Goal: Information Seeking & Learning: Check status

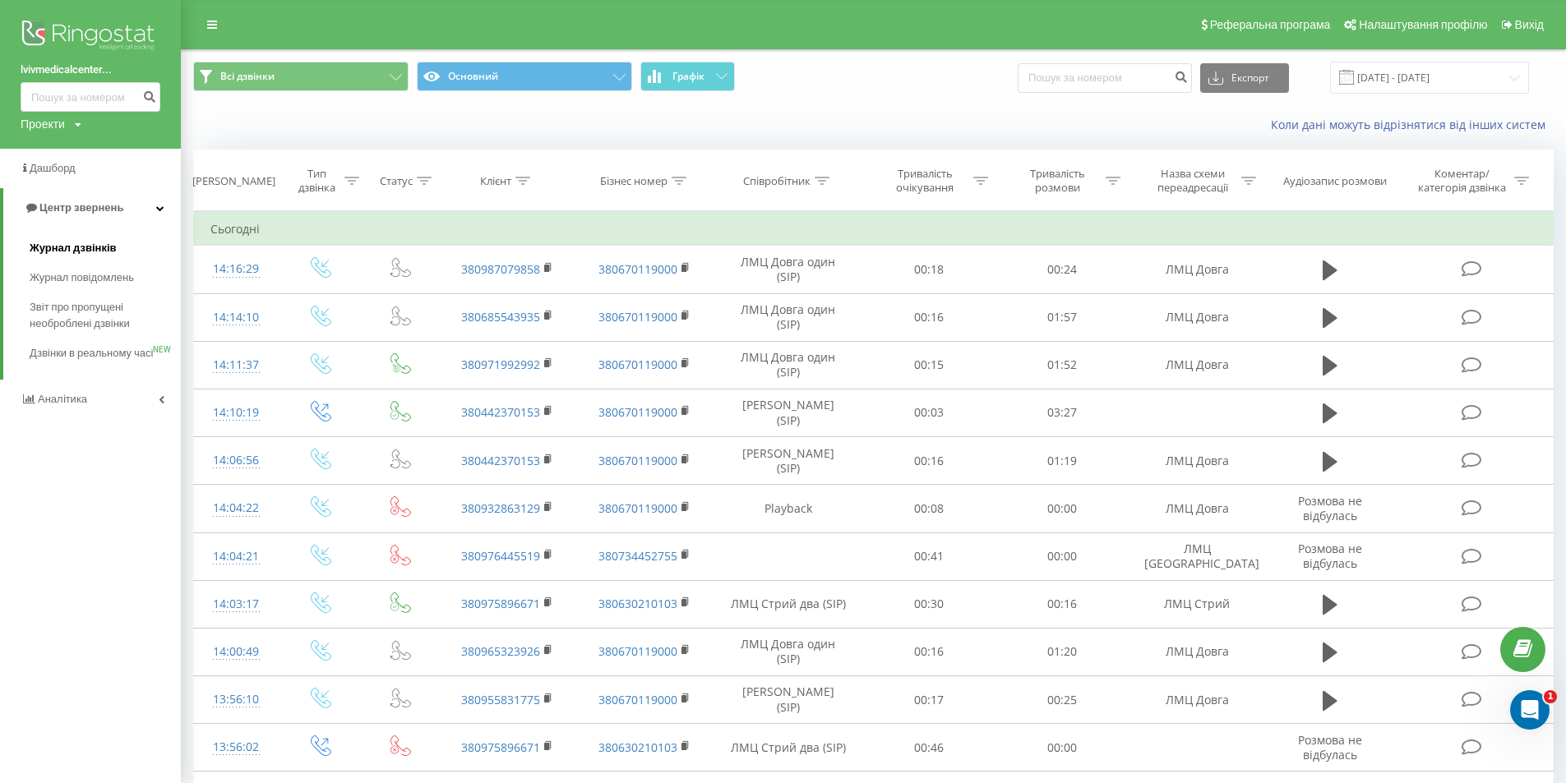
click at [84, 259] on link "Журнал дзвінків" at bounding box center [105, 248] width 151 height 30
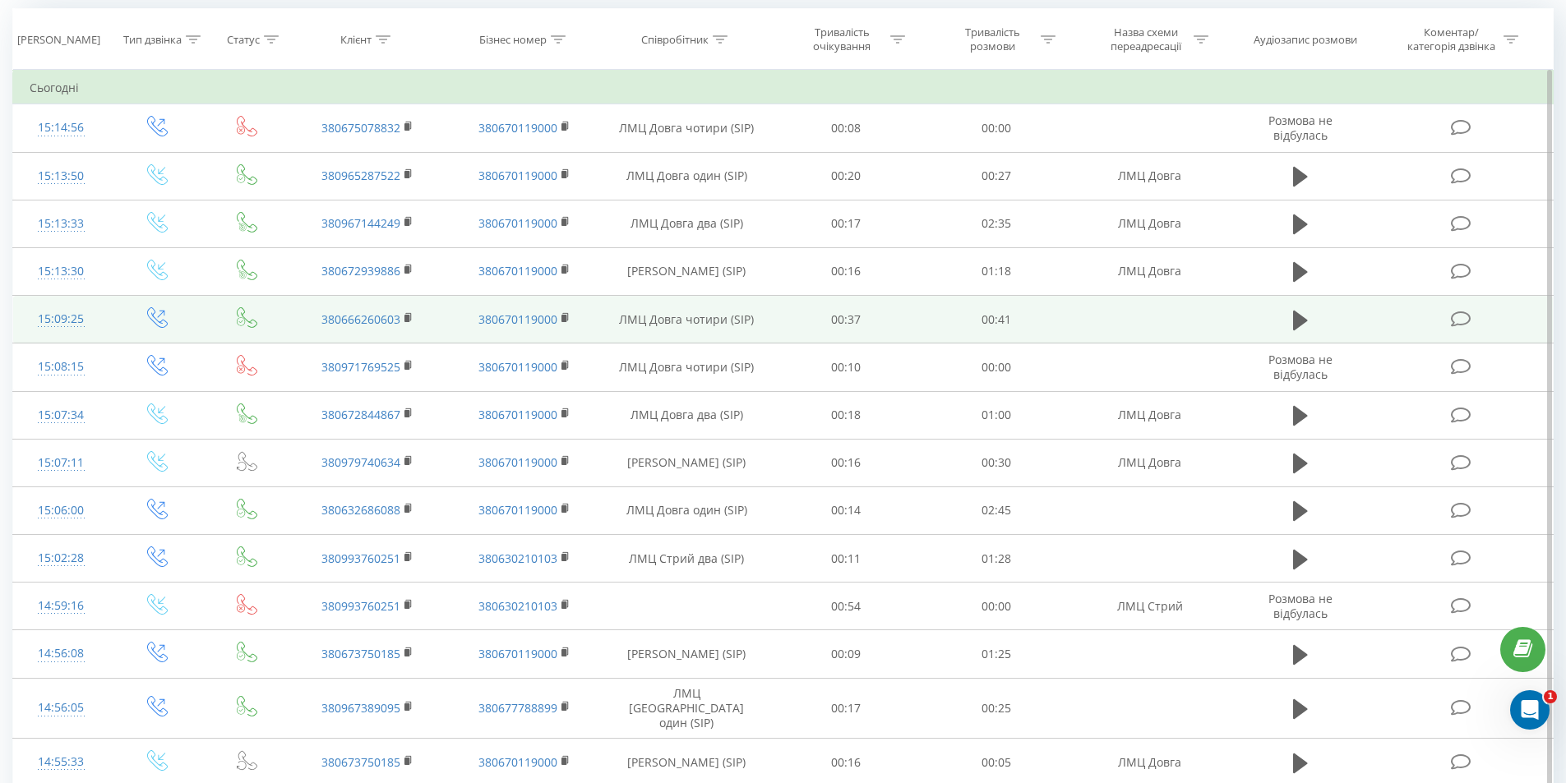
scroll to position [164, 0]
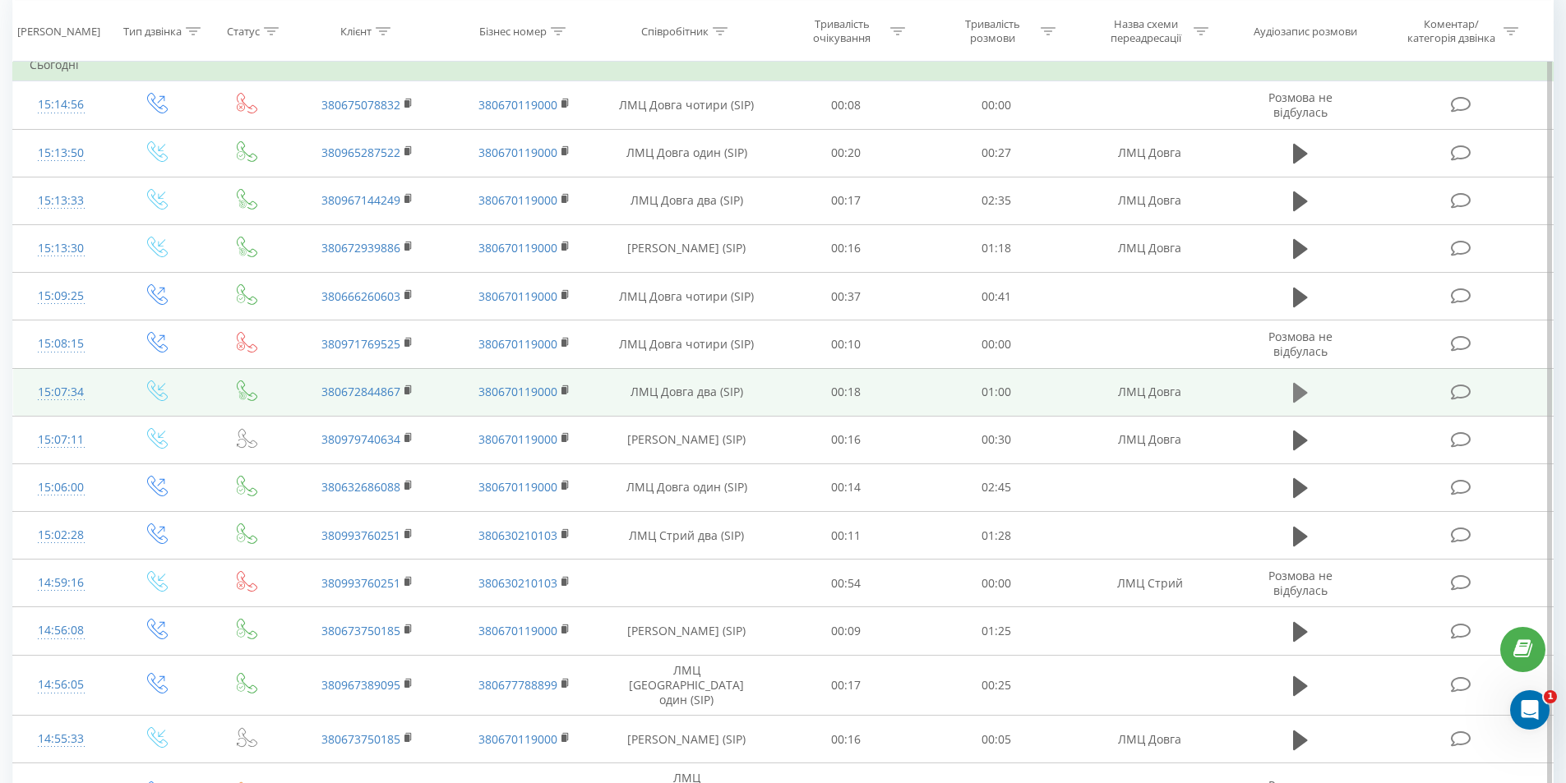
drag, startPoint x: 1295, startPoint y: 395, endPoint x: 1247, endPoint y: 486, distance: 102.2
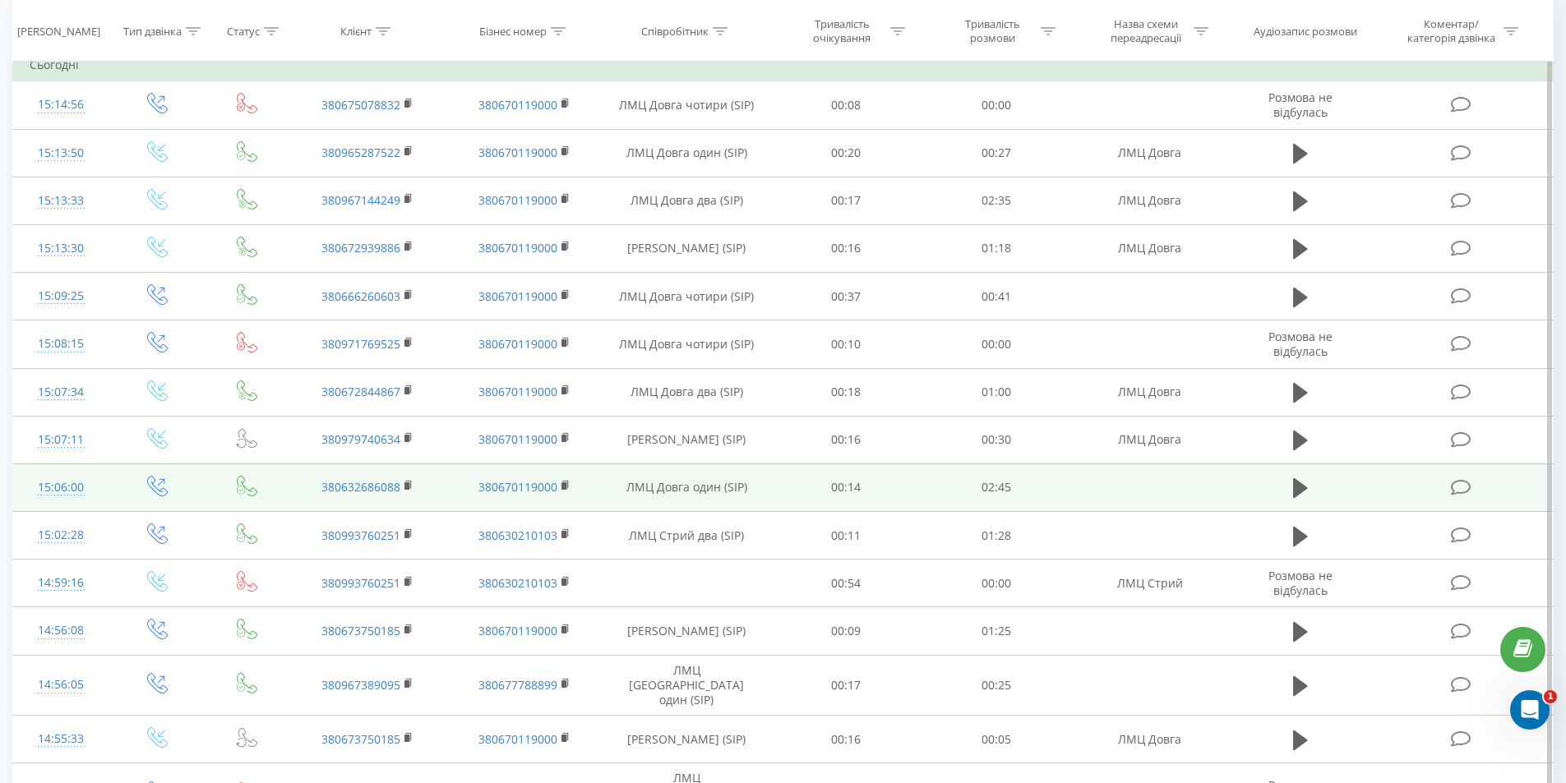
click at [1296, 397] on icon at bounding box center [1300, 393] width 15 height 20
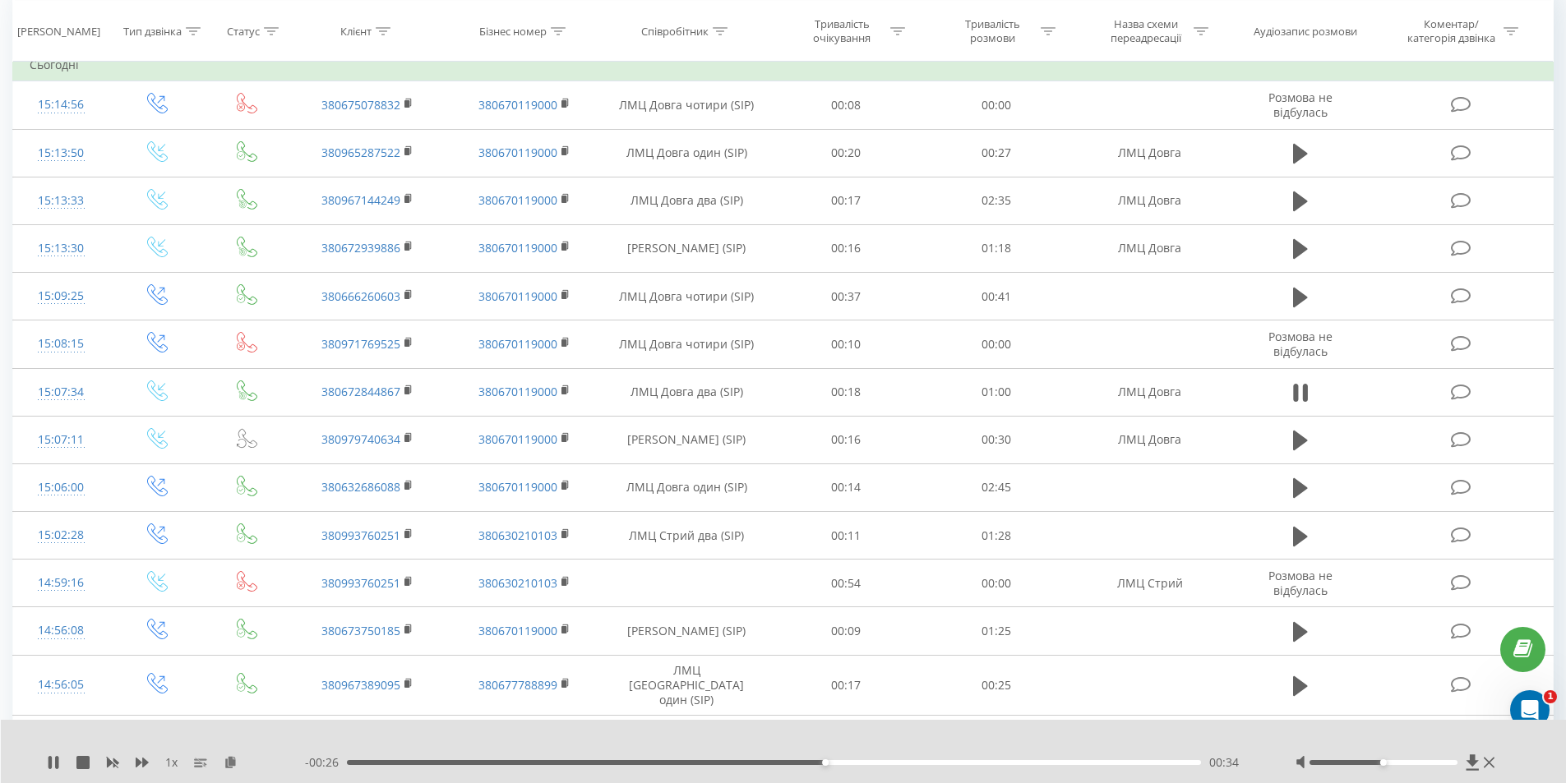
click at [62, 769] on div "1 x" at bounding box center [176, 763] width 258 height 16
click at [59, 763] on icon at bounding box center [53, 762] width 13 height 13
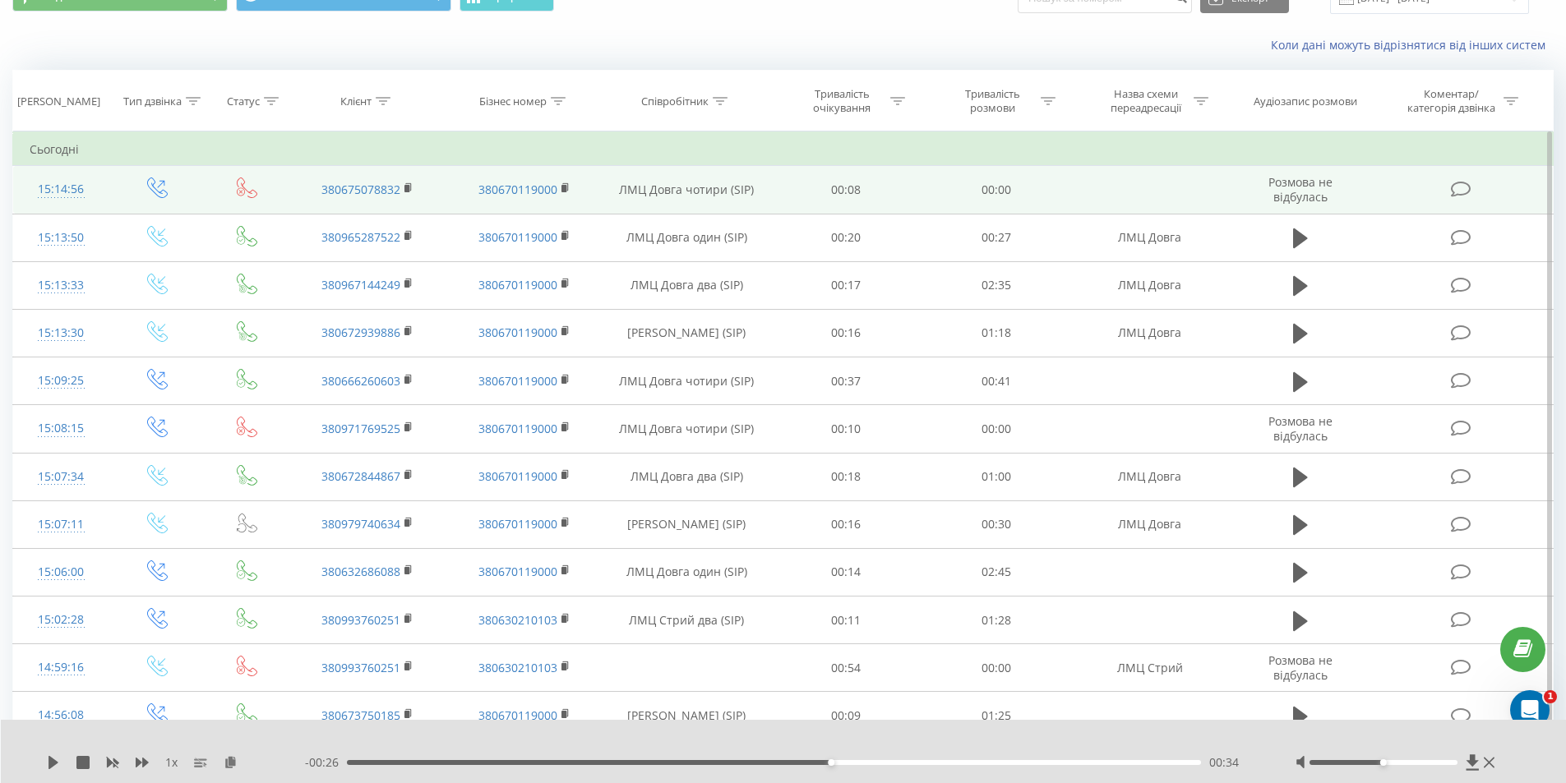
scroll to position [0, 0]
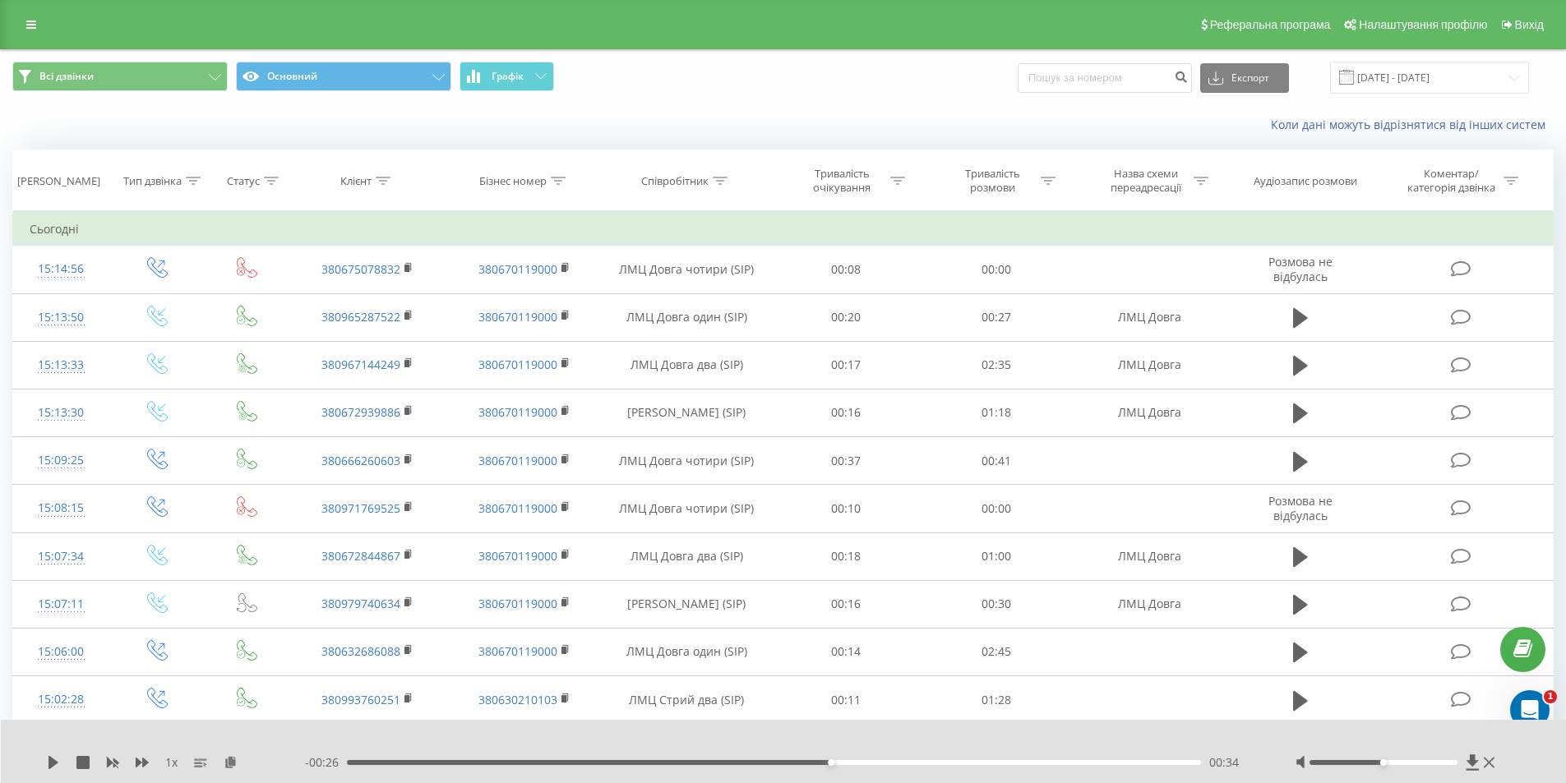
click at [30, 37] on div "Реферальна програма Налаштування профілю Вихід" at bounding box center [783, 24] width 1566 height 49
click at [34, 35] on link at bounding box center [31, 24] width 30 height 23
